Goal: Check status: Check status

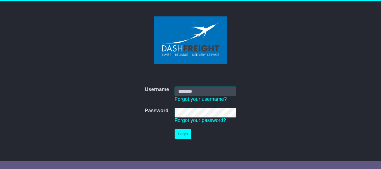
type input "**********"
click at [185, 134] on button "Login" at bounding box center [183, 134] width 17 height 10
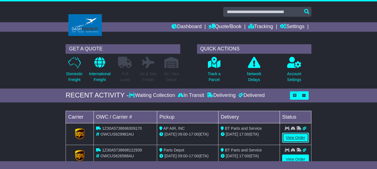
click at [292, 138] on link "View Order" at bounding box center [295, 138] width 27 height 10
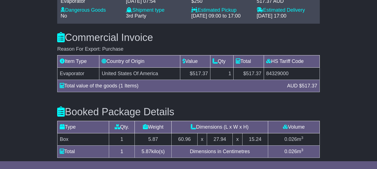
scroll to position [382, 0]
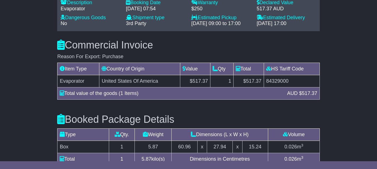
drag, startPoint x: 369, startPoint y: 103, endPoint x: 369, endPoint y: 95, distance: 7.5
click at [369, 95] on div "Email Download Tracking Pricing Insurance" at bounding box center [188, 17] width 377 height 602
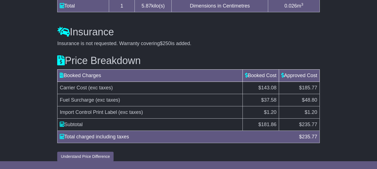
scroll to position [548, 0]
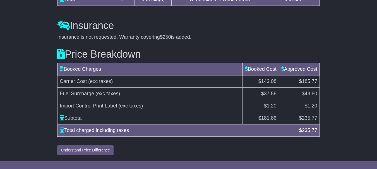
drag, startPoint x: 368, startPoint y: 96, endPoint x: 368, endPoint y: 88, distance: 7.5
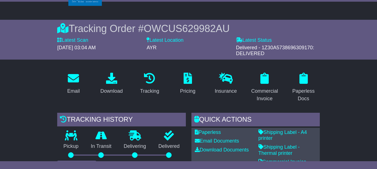
scroll to position [0, 0]
